Goal: Information Seeking & Learning: Find specific fact

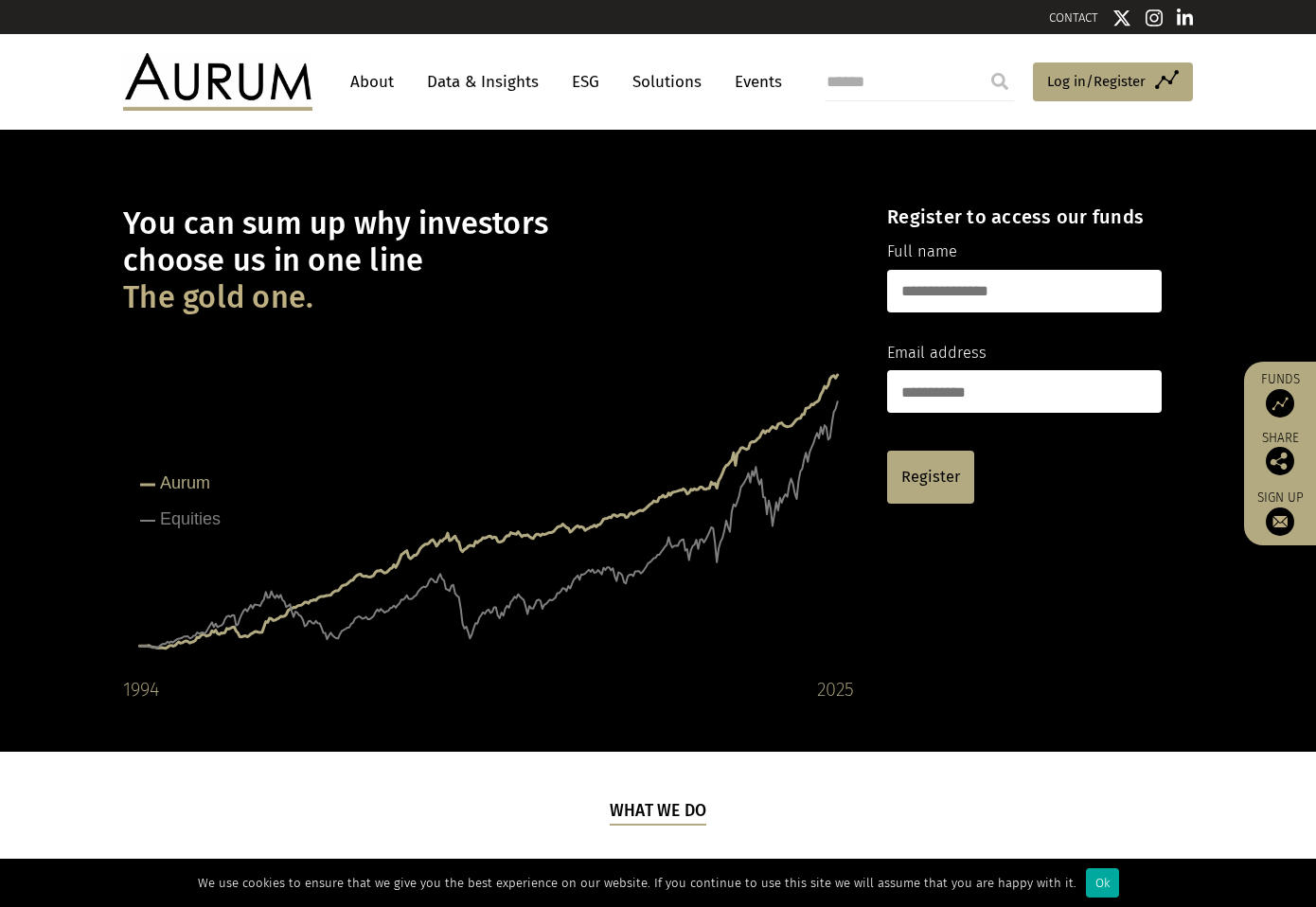
click at [381, 78] on link "About" at bounding box center [372, 82] width 63 height 35
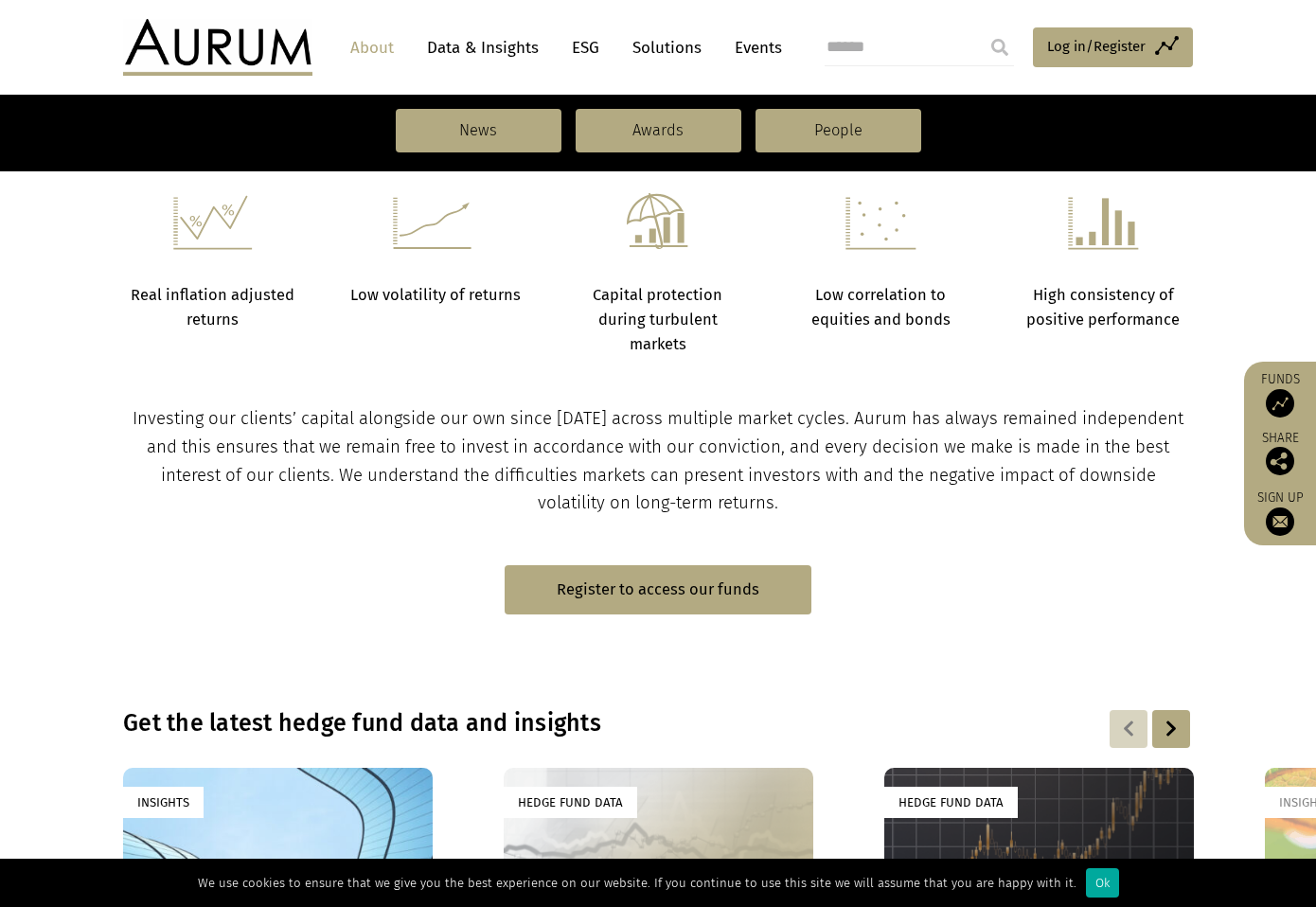
scroll to position [795, 0]
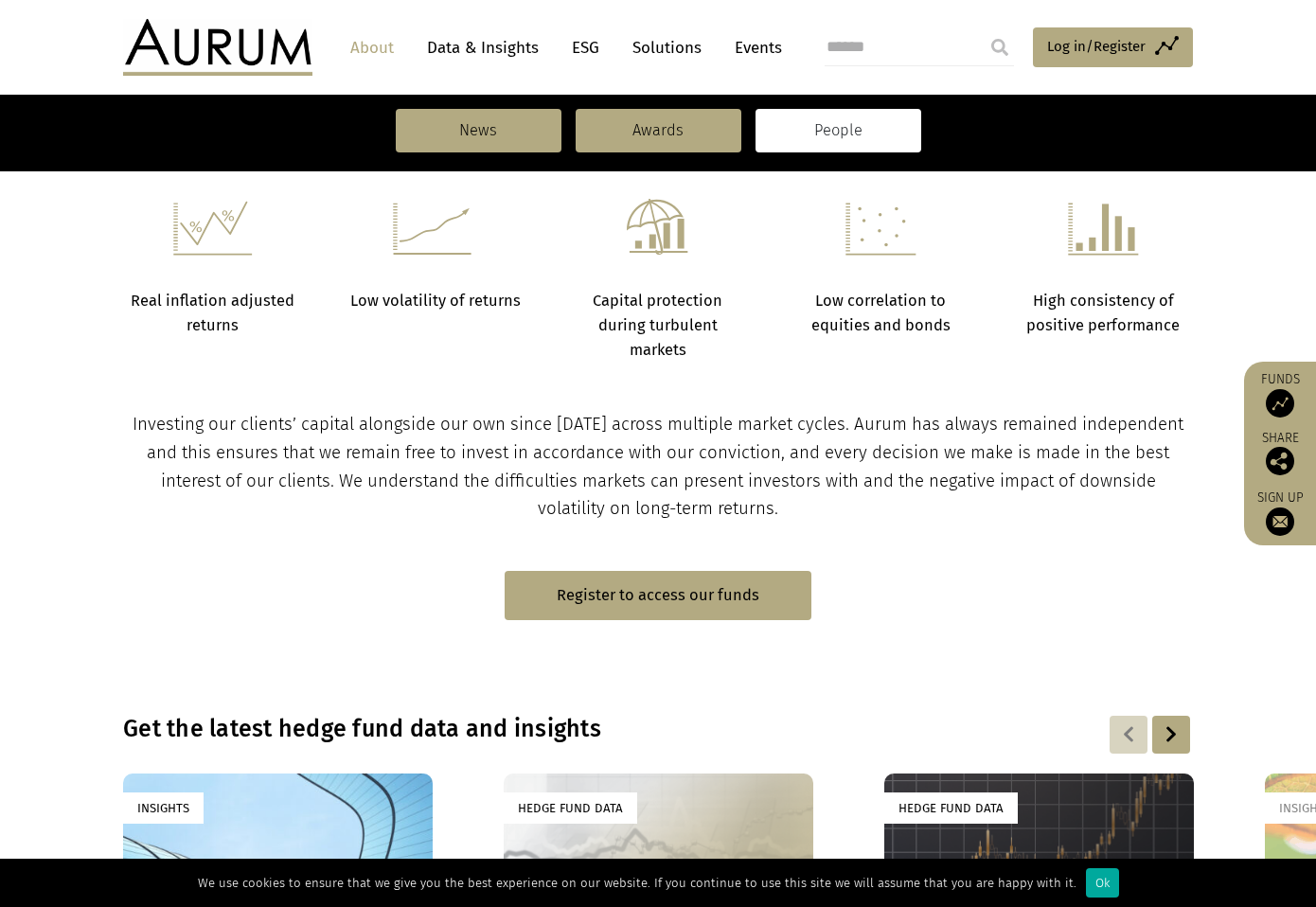
click at [831, 138] on link "People" at bounding box center [838, 130] width 166 height 44
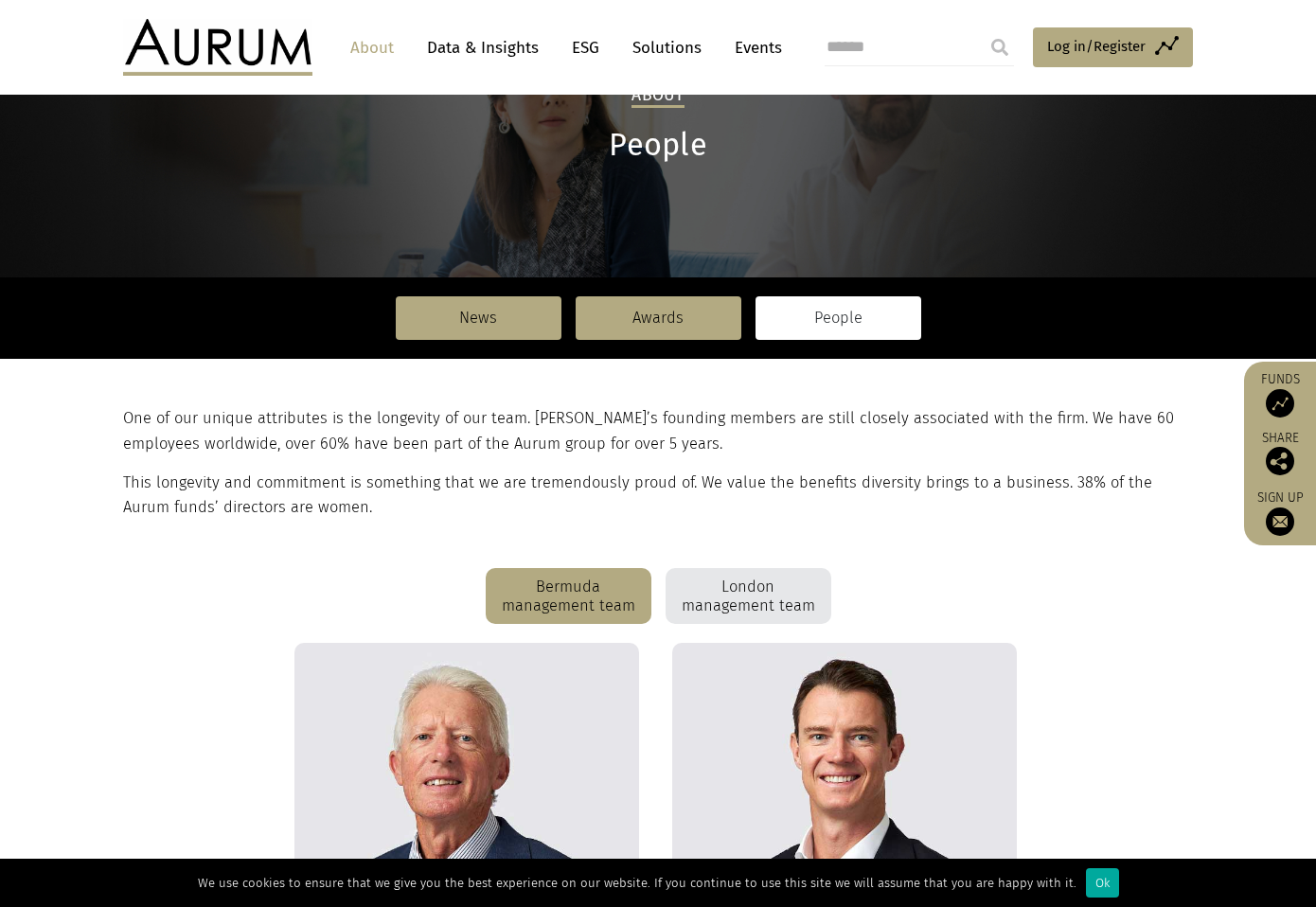
scroll to position [284, 0]
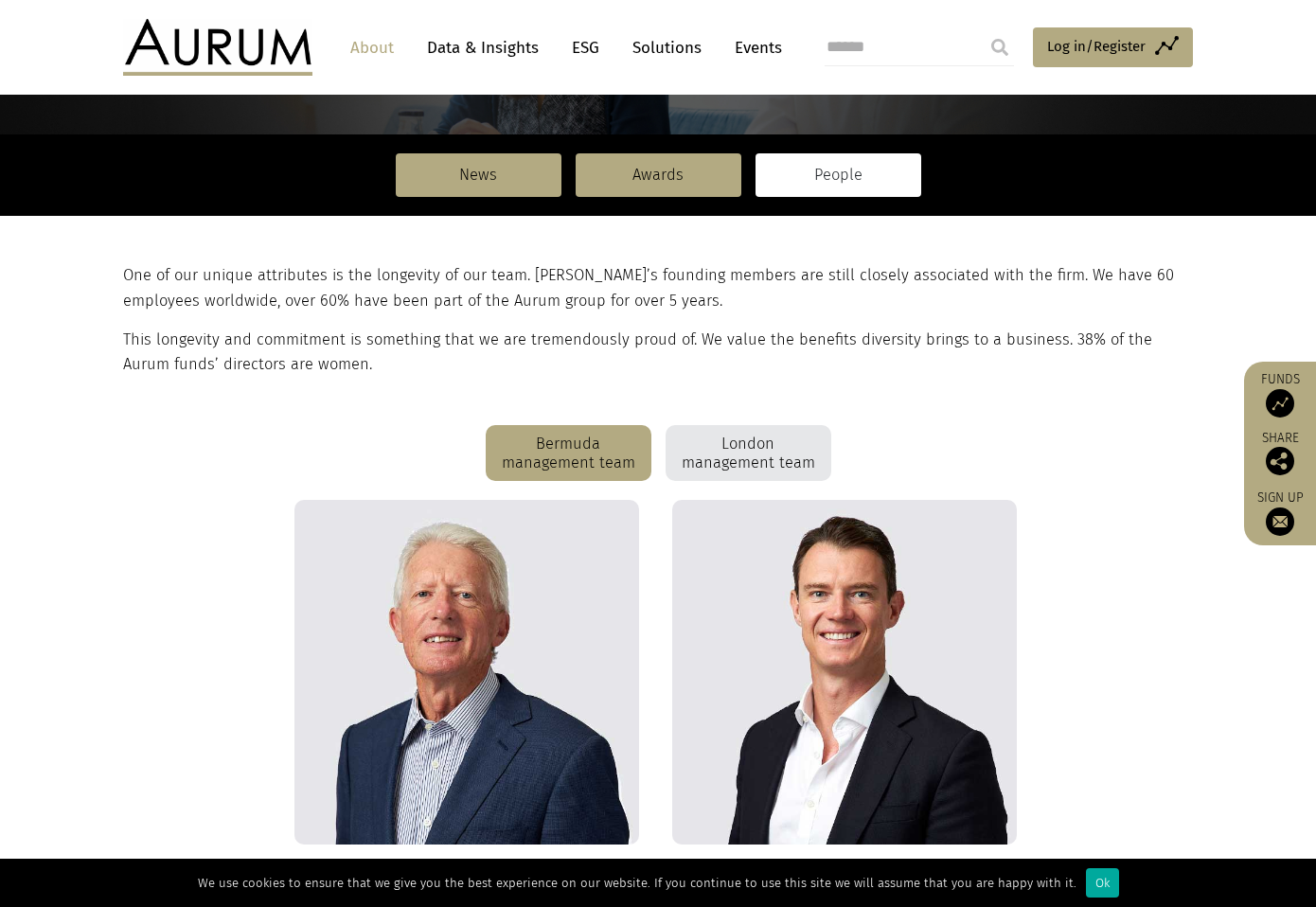
click at [744, 459] on div "London management team" at bounding box center [748, 454] width 166 height 57
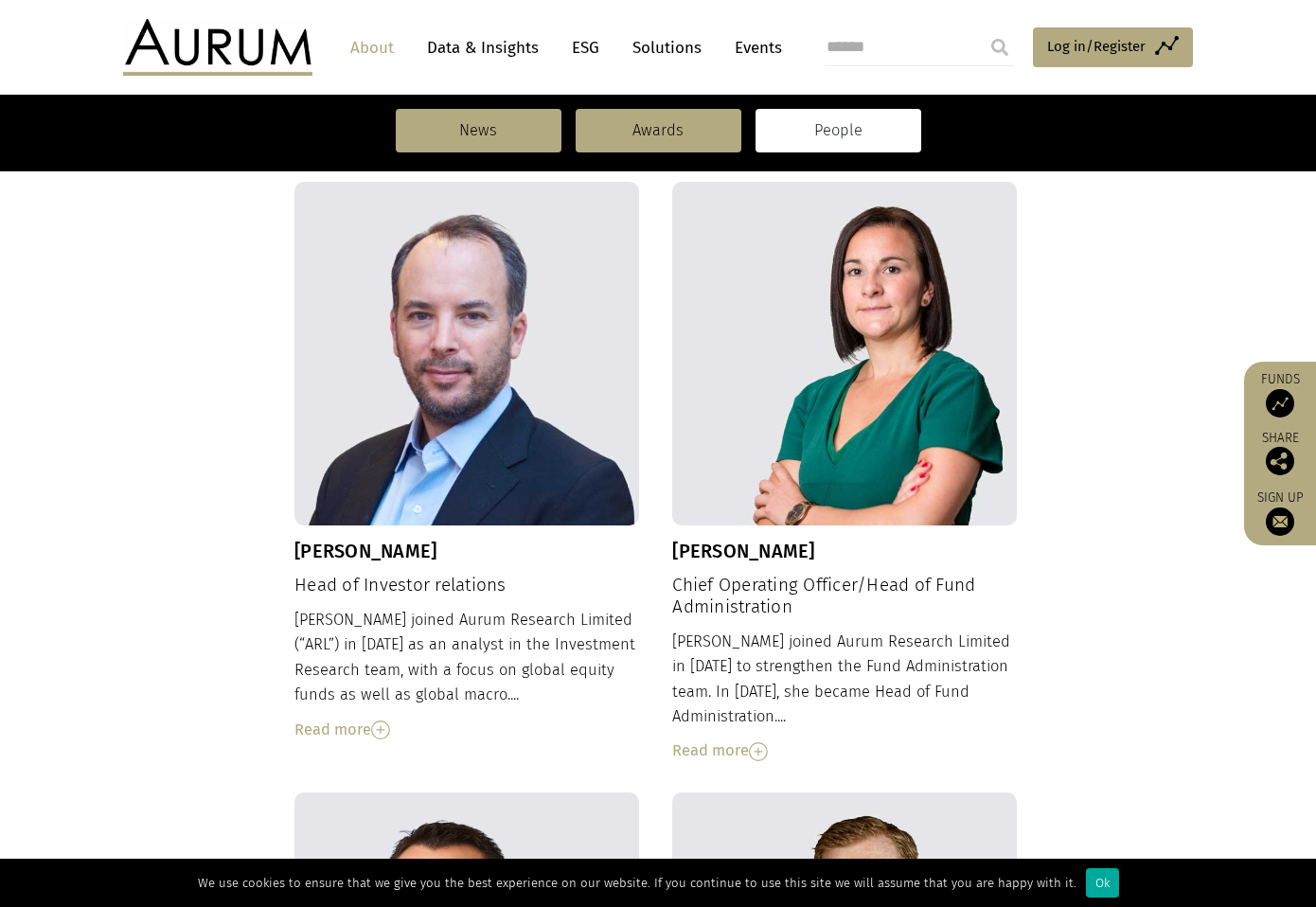
scroll to position [1326, 0]
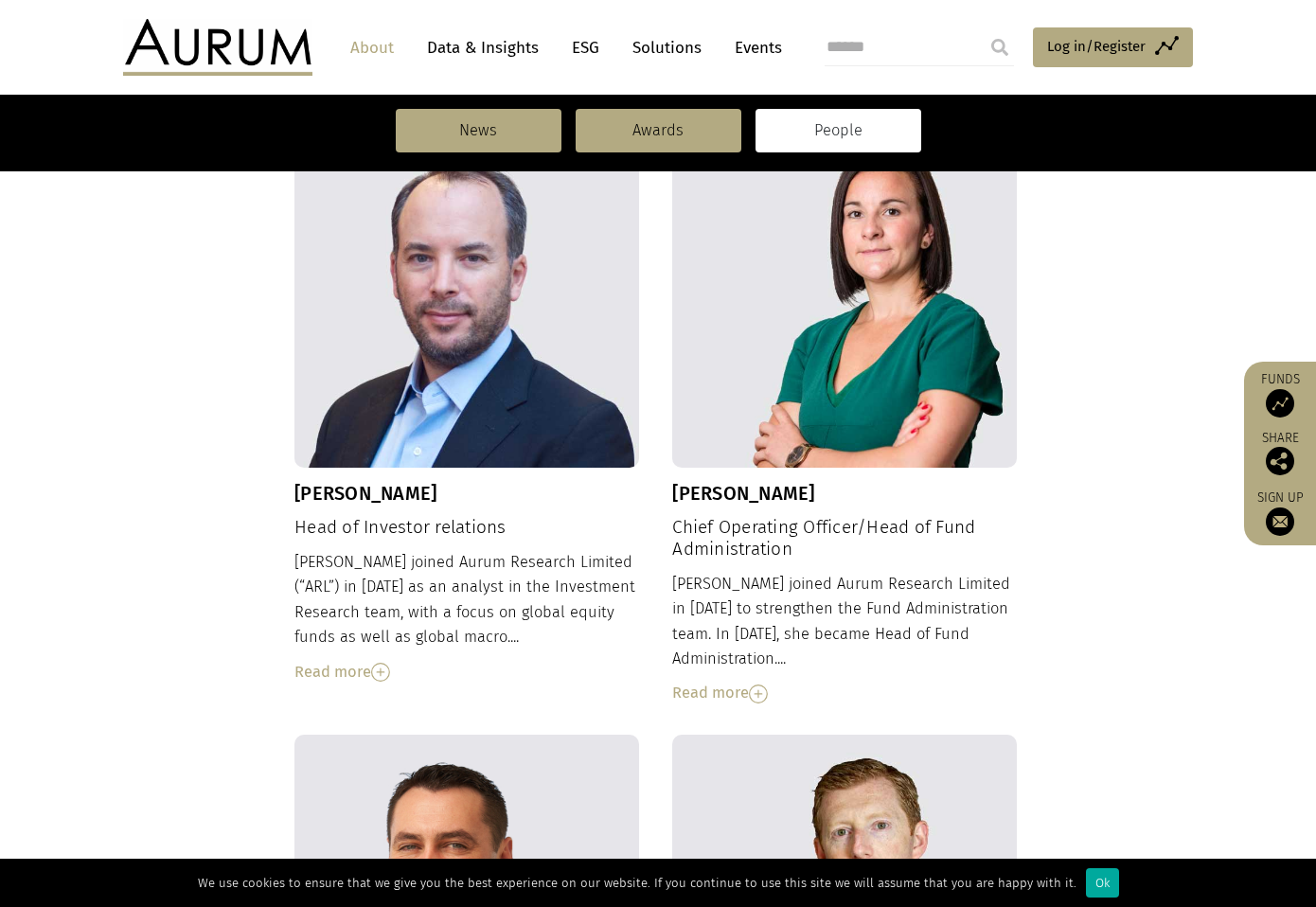
click at [765, 685] on img at bounding box center [758, 694] width 19 height 19
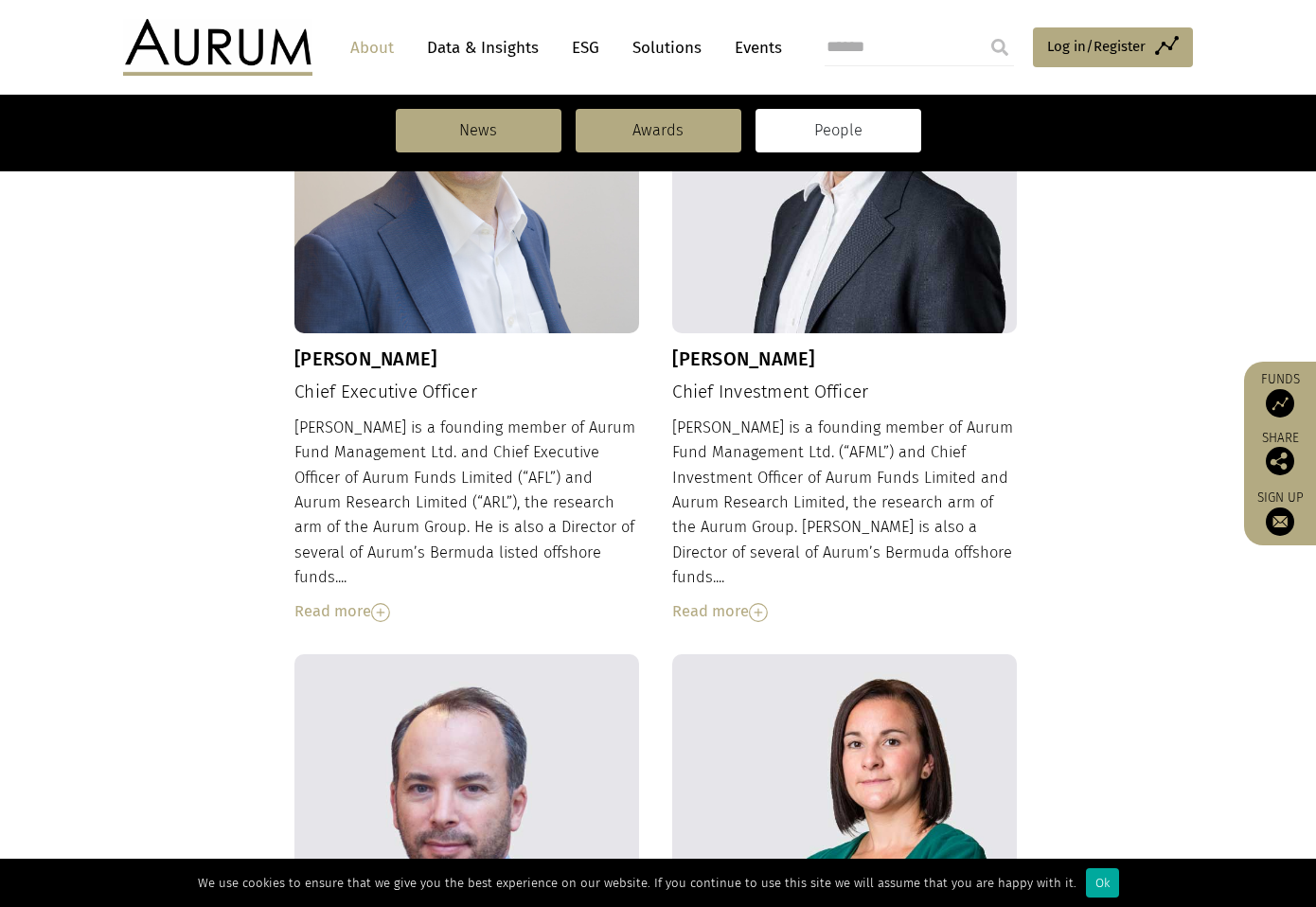
scroll to position [644, 0]
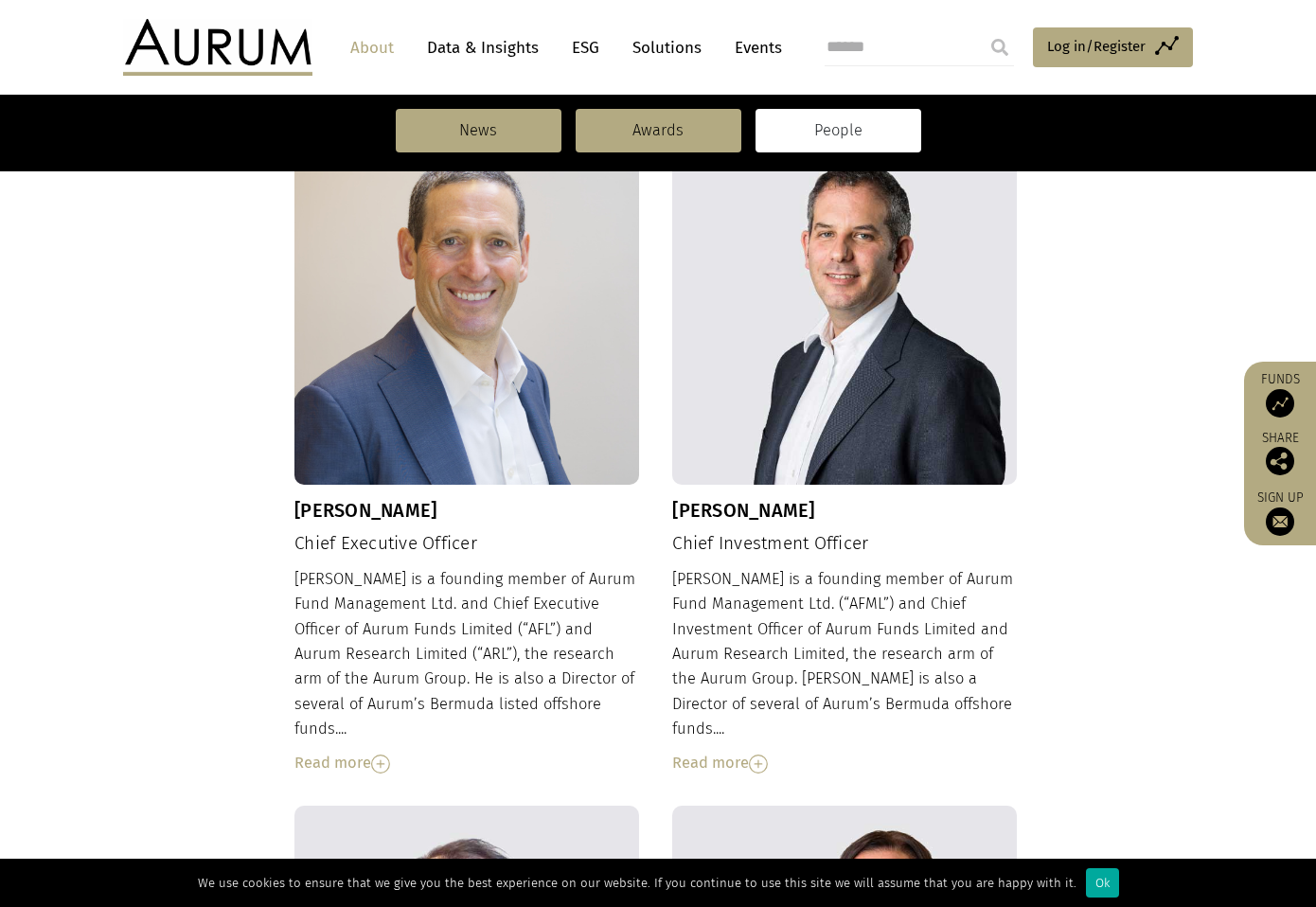
click at [382, 755] on img at bounding box center [380, 763] width 19 height 19
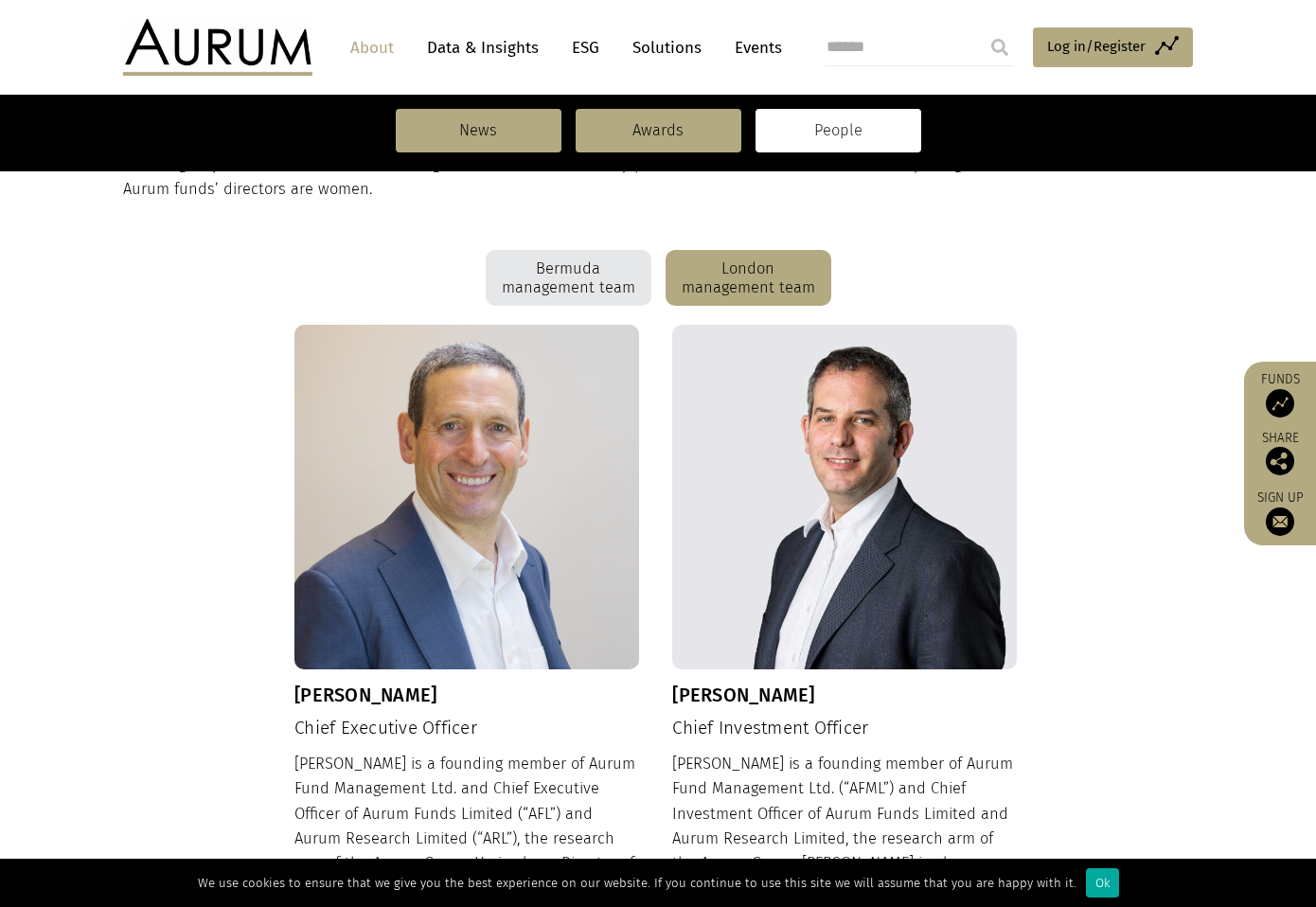
scroll to position [454, 0]
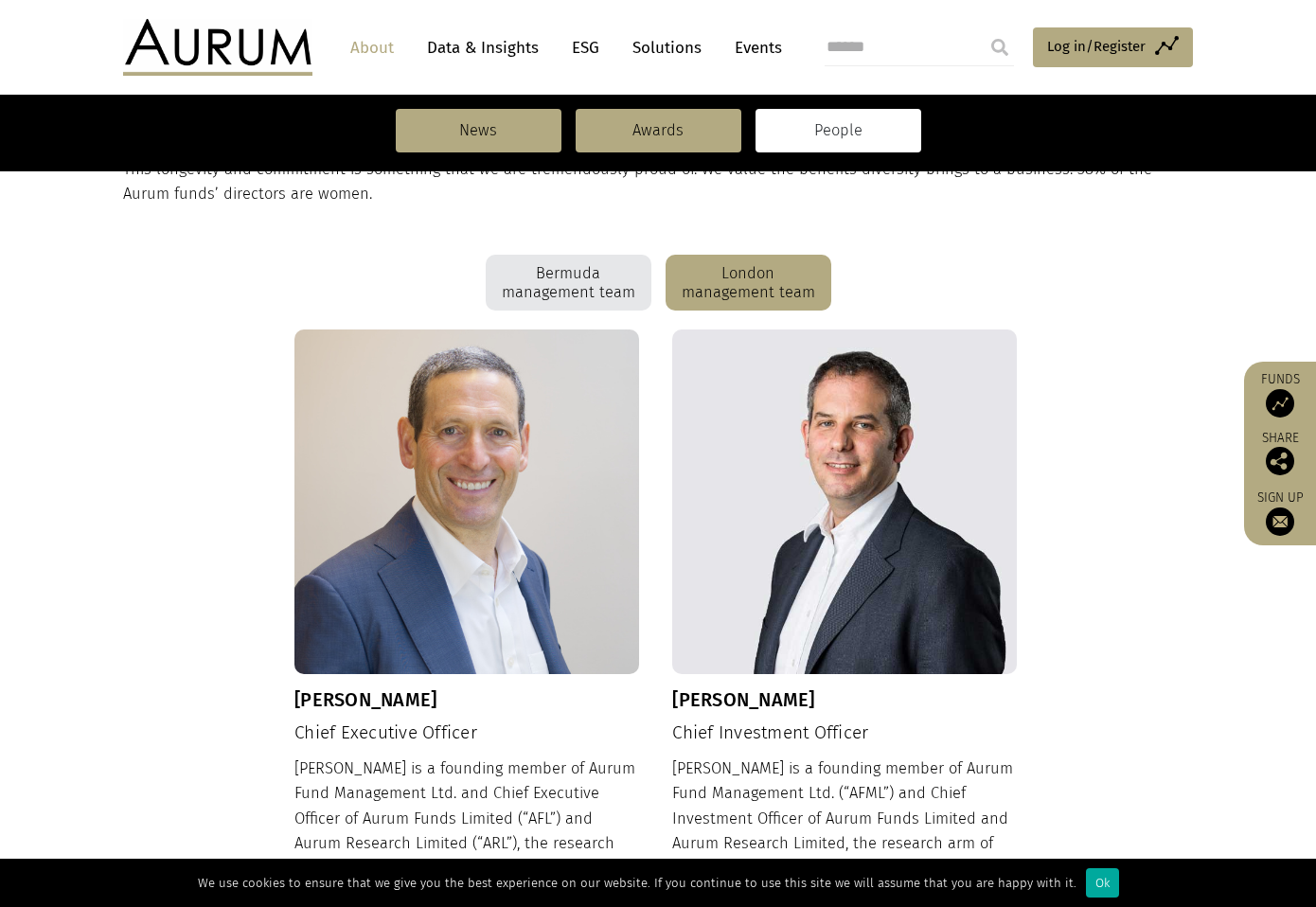
click at [595, 300] on div "Bermuda management team" at bounding box center [569, 283] width 166 height 57
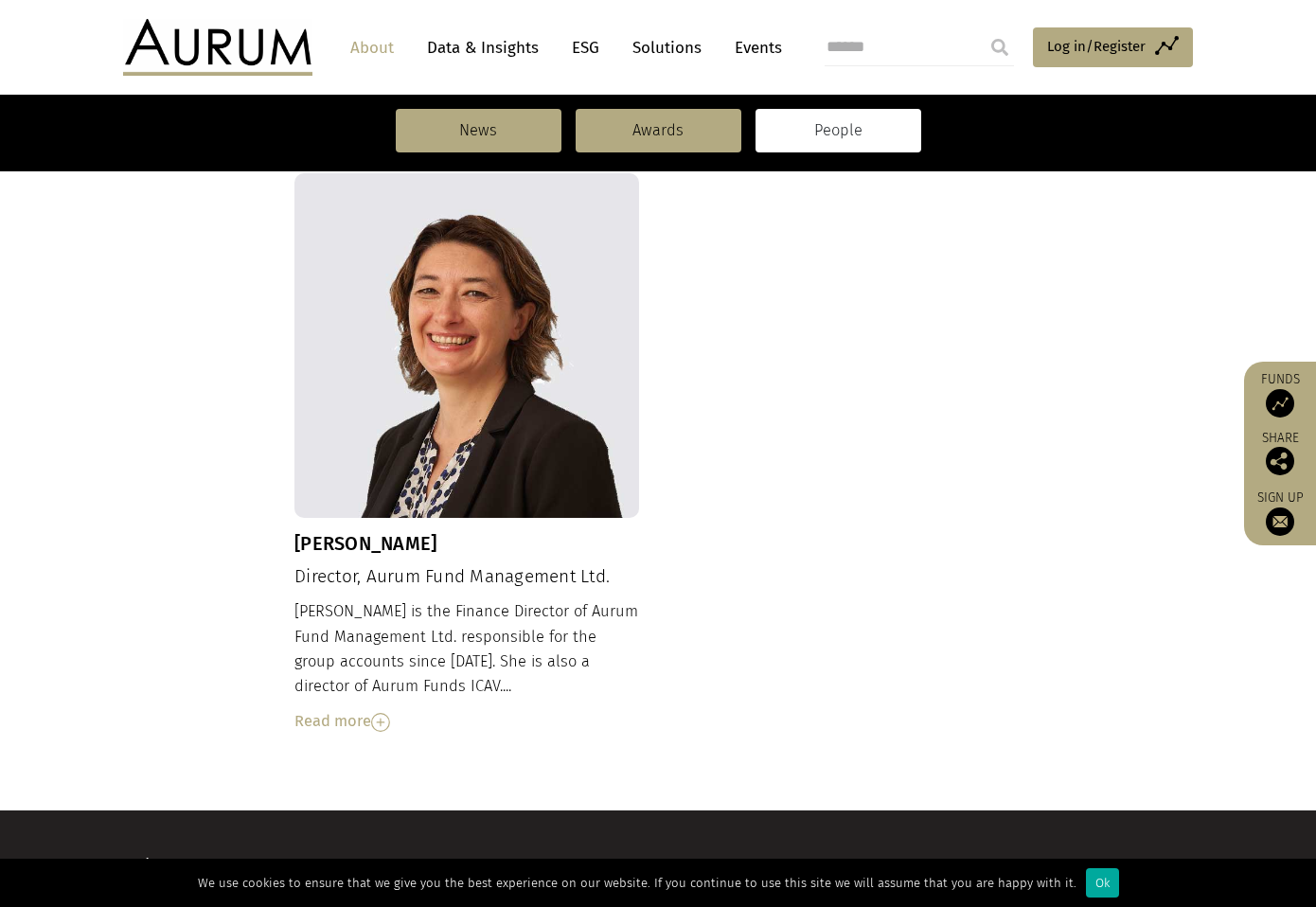
scroll to position [2024, 0]
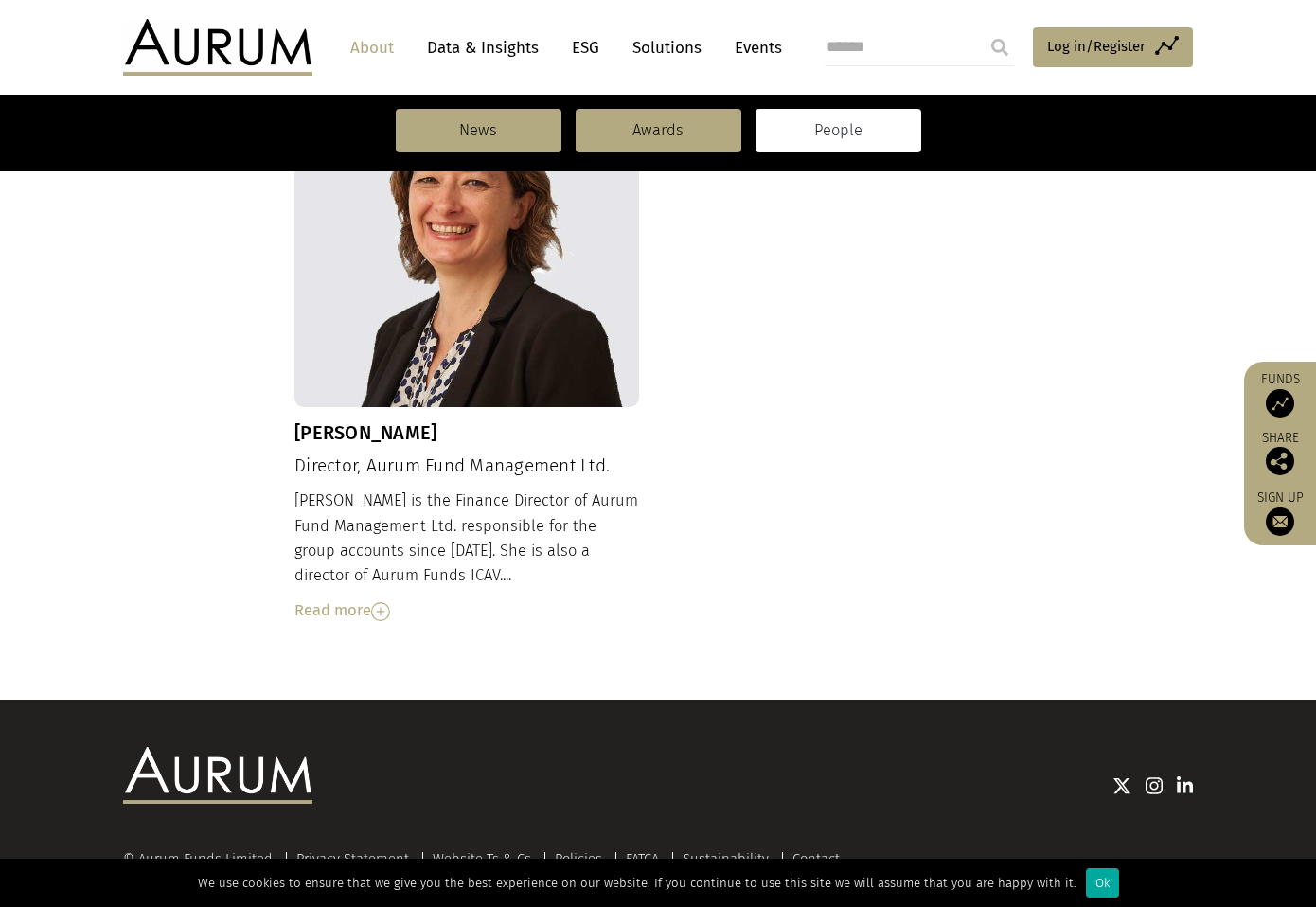
click at [337, 599] on div "Read more" at bounding box center [466, 611] width 345 height 24
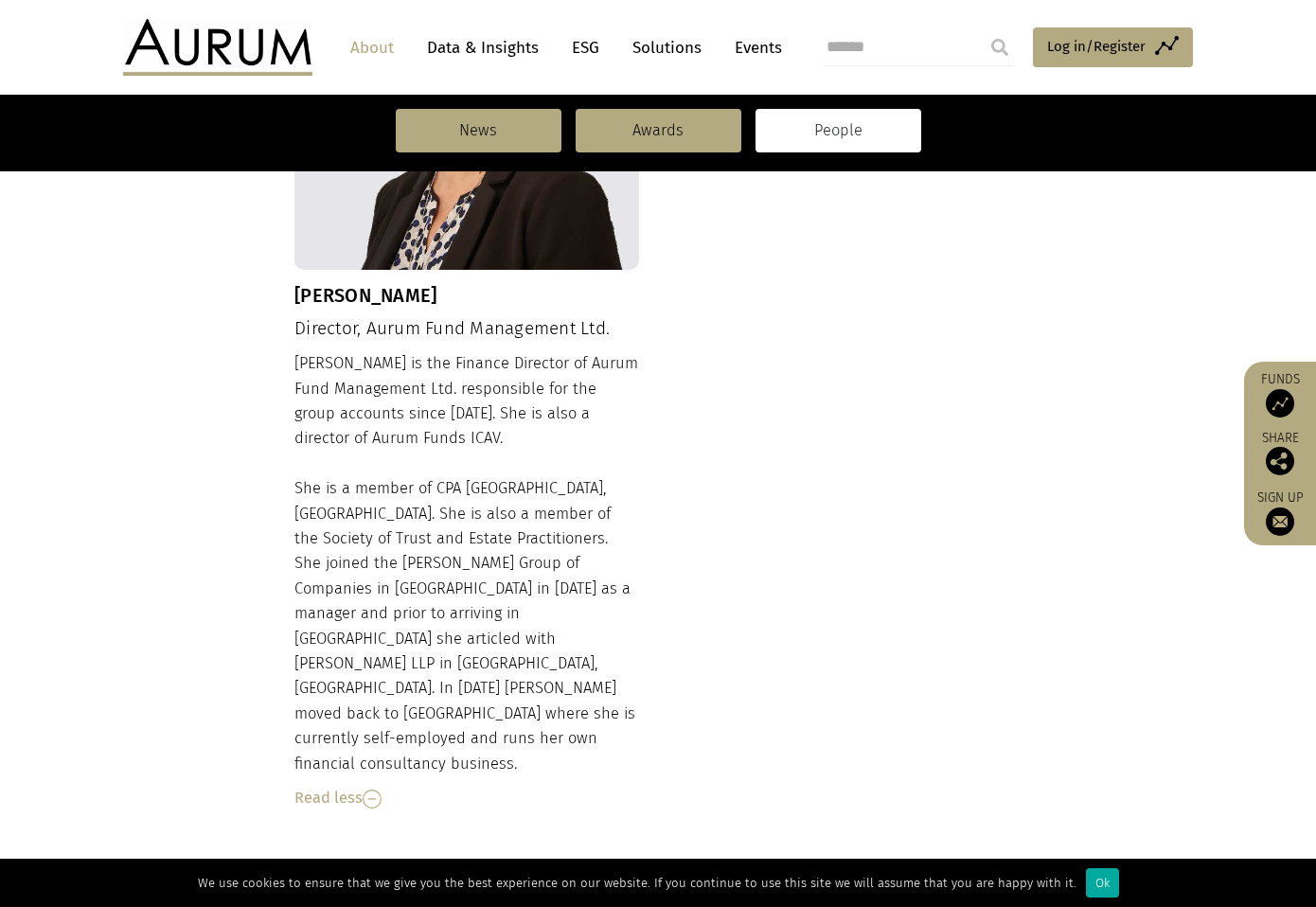
scroll to position [2214, 0]
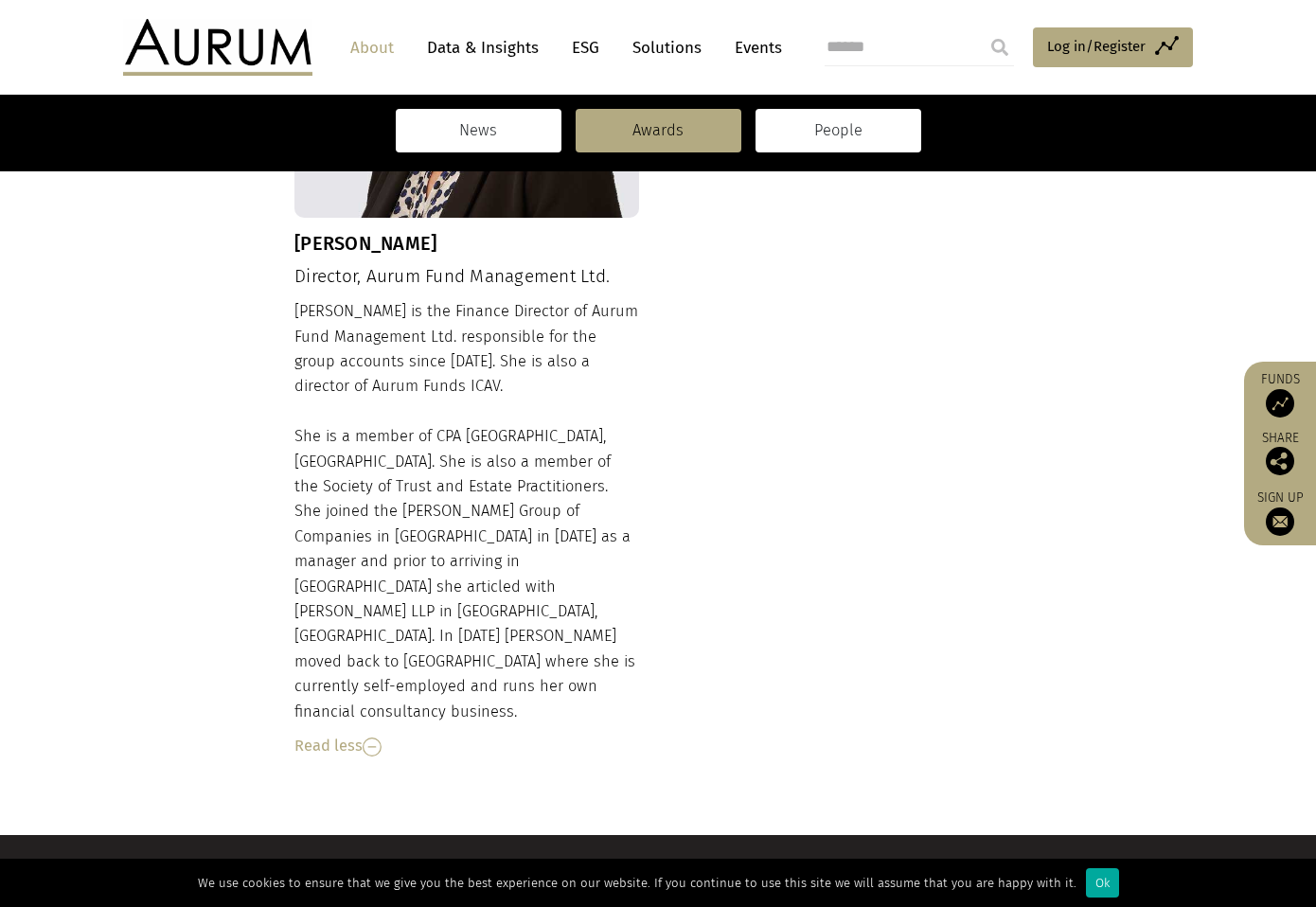
click at [474, 147] on link "News" at bounding box center [479, 130] width 166 height 44
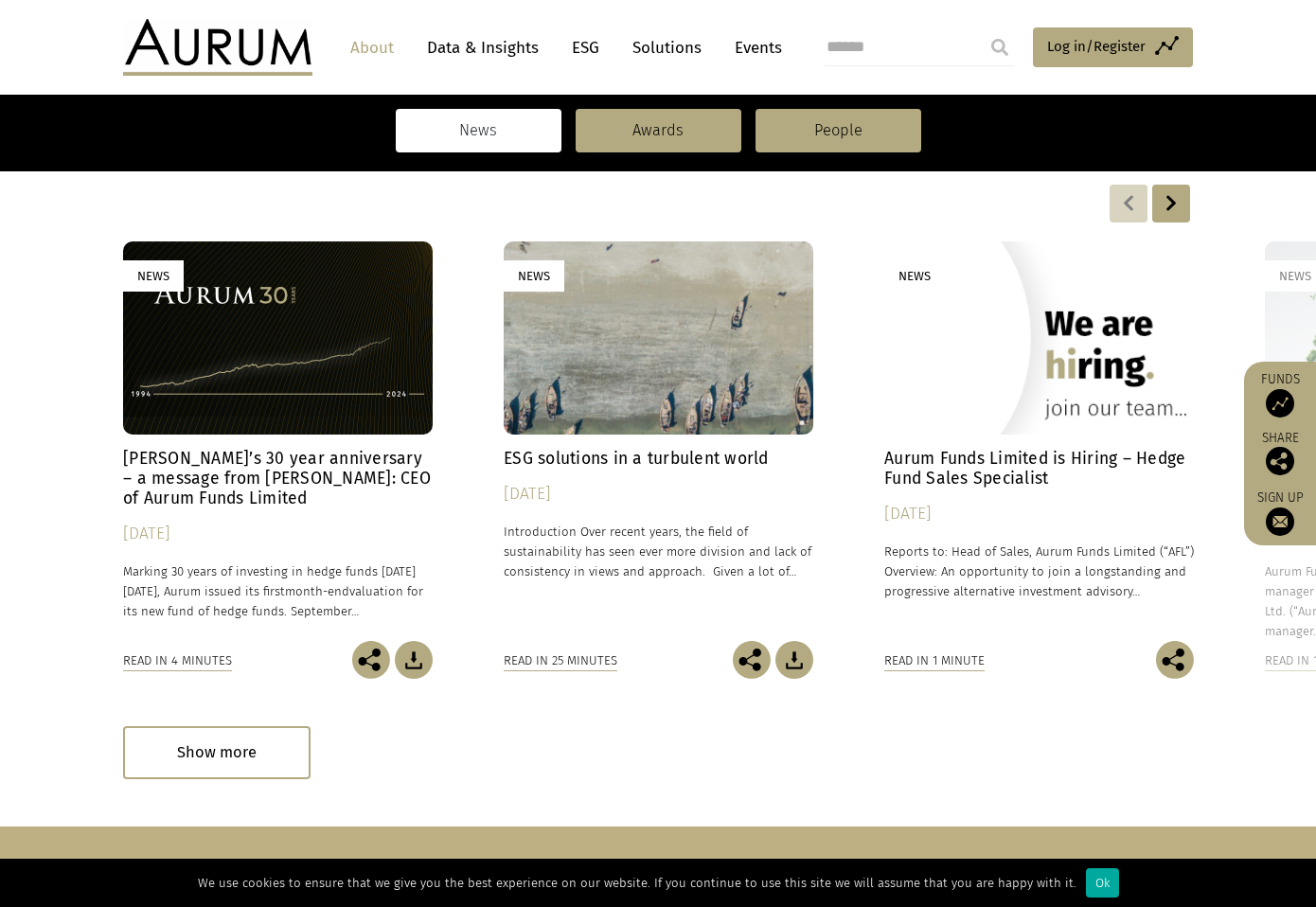
scroll to position [379, 0]
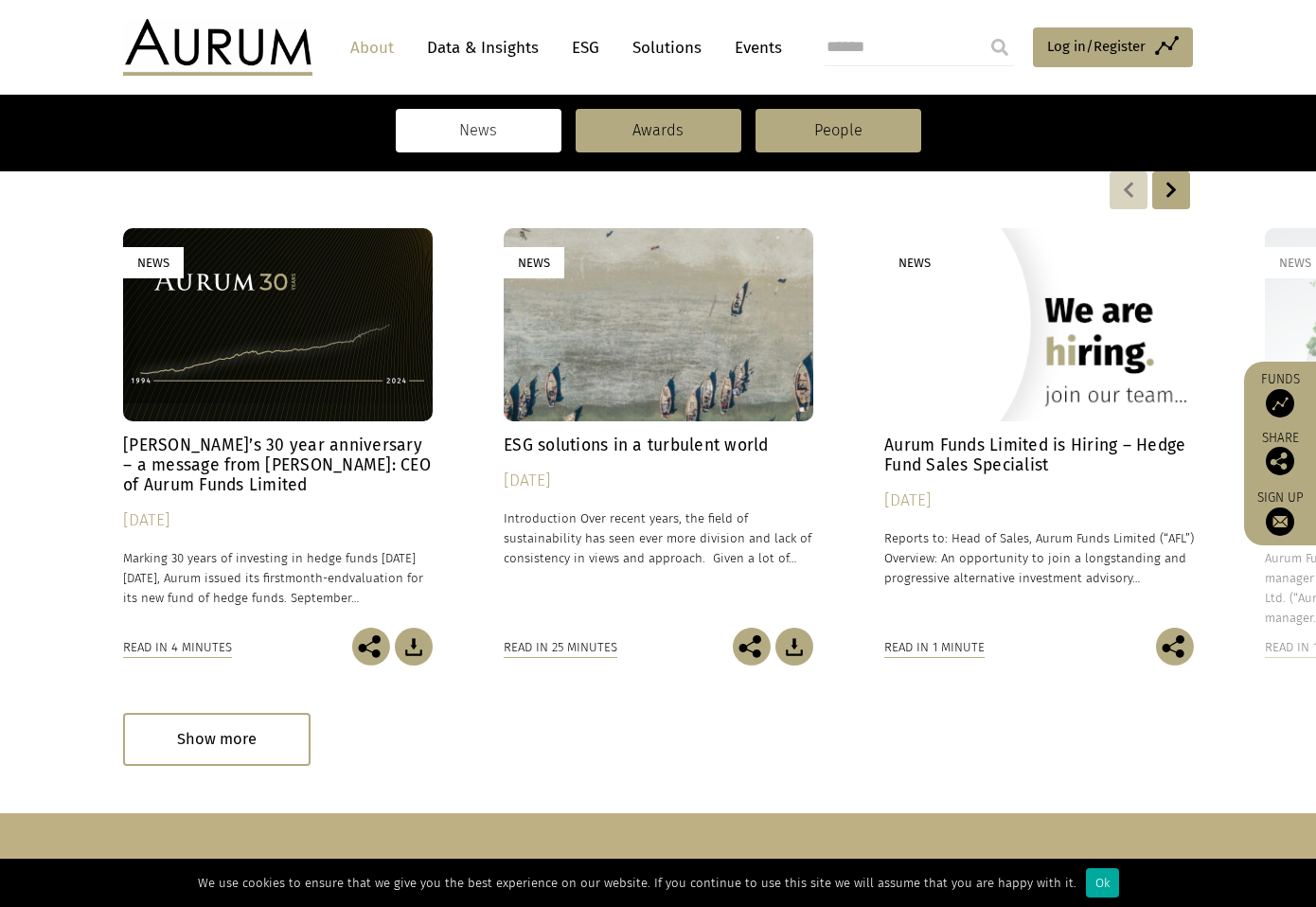
click at [827, 46] on input "search" at bounding box center [919, 47] width 190 height 38
type input "*******"
click at [981, 28] on input "submit" at bounding box center [999, 47] width 38 height 38
